Goal: Information Seeking & Learning: Learn about a topic

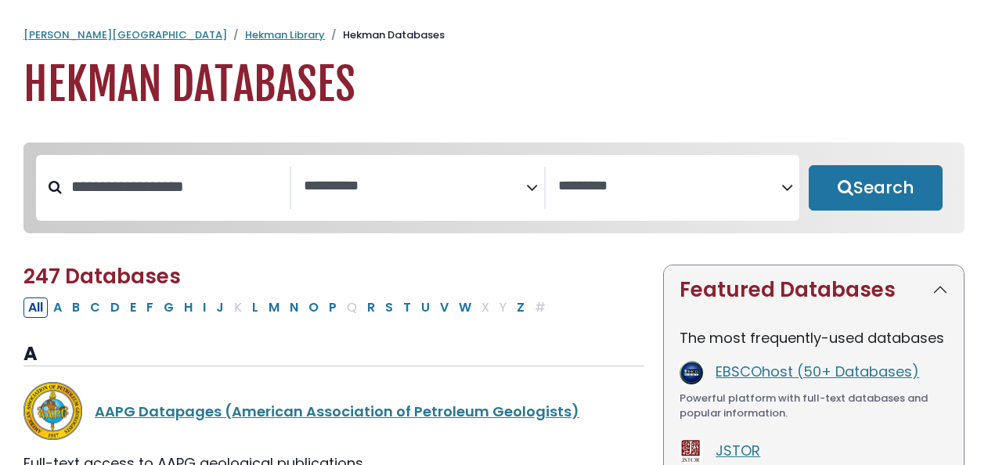
select select "Database Subject Filter"
select select "Database Vendors Filter"
click at [161, 185] on input "Search database by title or keyword" at bounding box center [176, 187] width 228 height 26
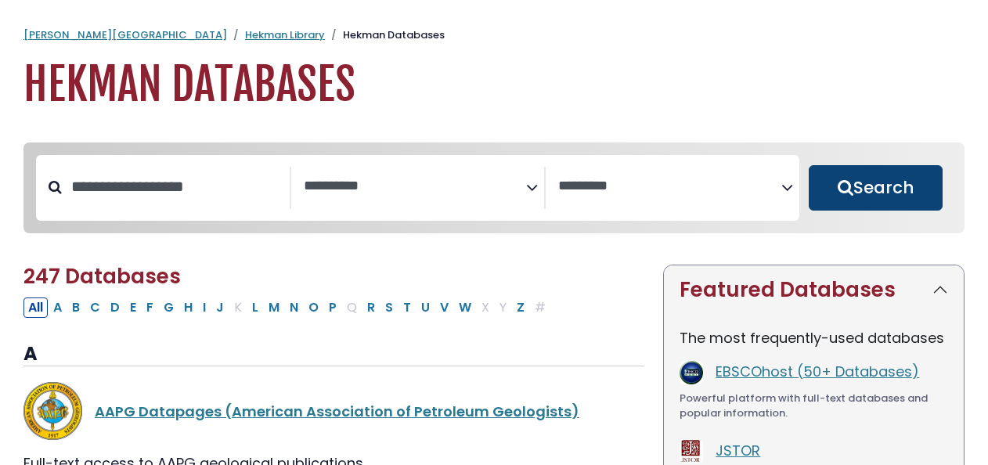
click at [848, 194] on button "Search" at bounding box center [876, 187] width 134 height 45
select select "Database Subject Filter"
select select "Database Vendors Filter"
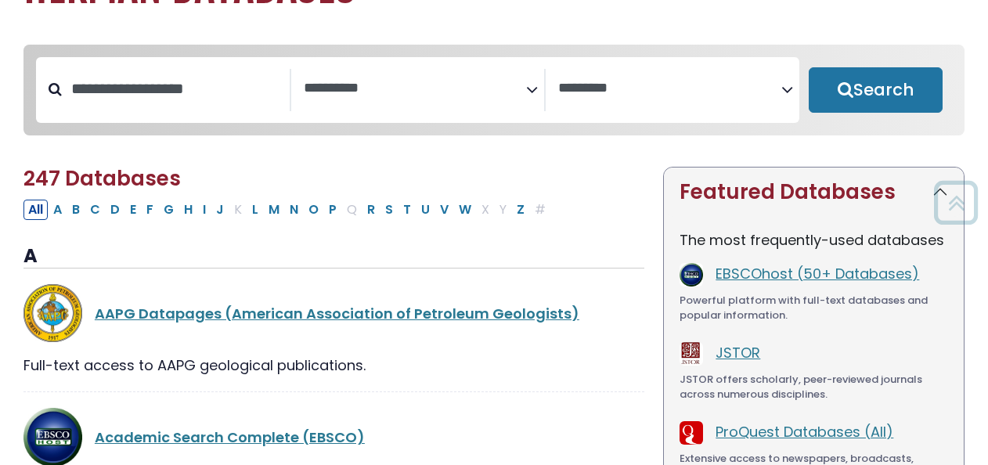
scroll to position [97, 0]
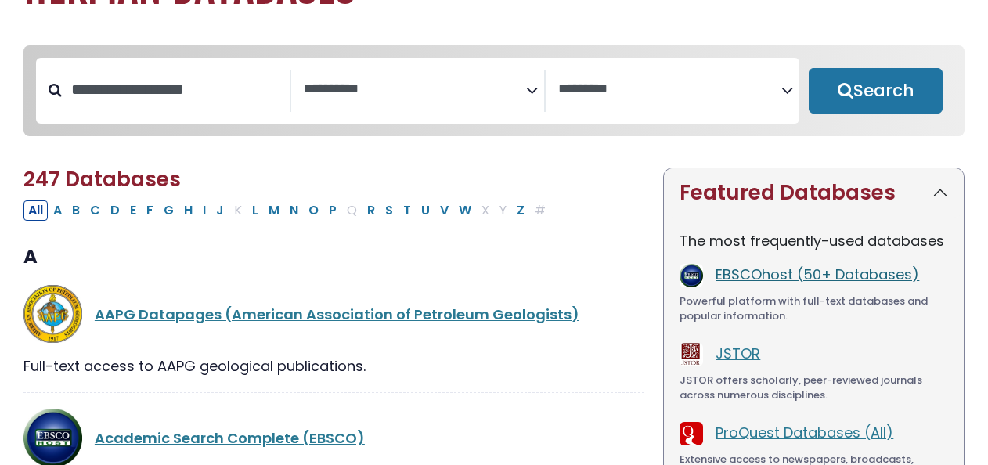
click at [749, 284] on link "EBSCOhost (50+ Databases)" at bounding box center [818, 275] width 204 height 20
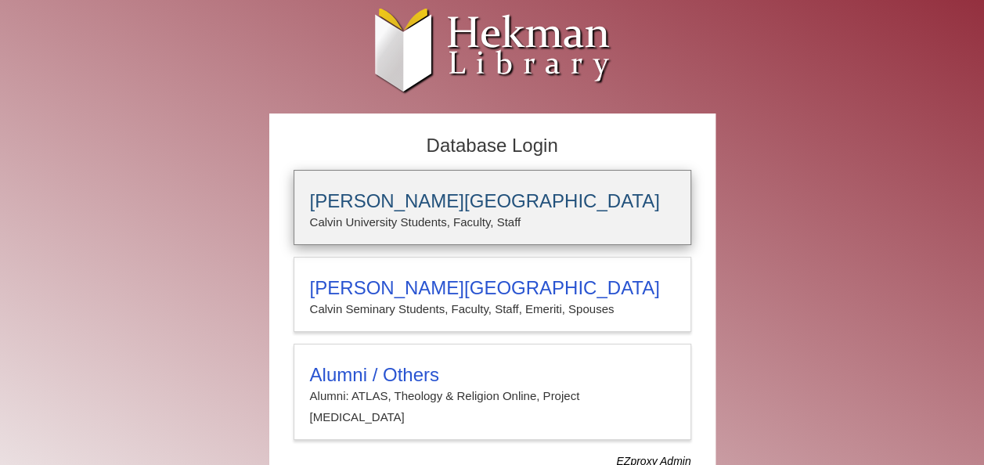
type input "**********"
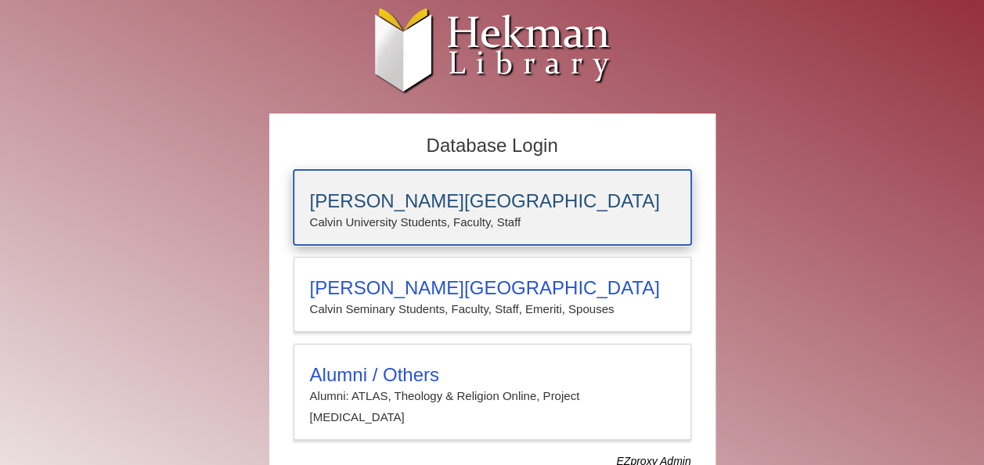
click at [521, 229] on p "Calvin University Students, Faculty, Staff" at bounding box center [492, 222] width 365 height 20
